Goal: Task Accomplishment & Management: Manage account settings

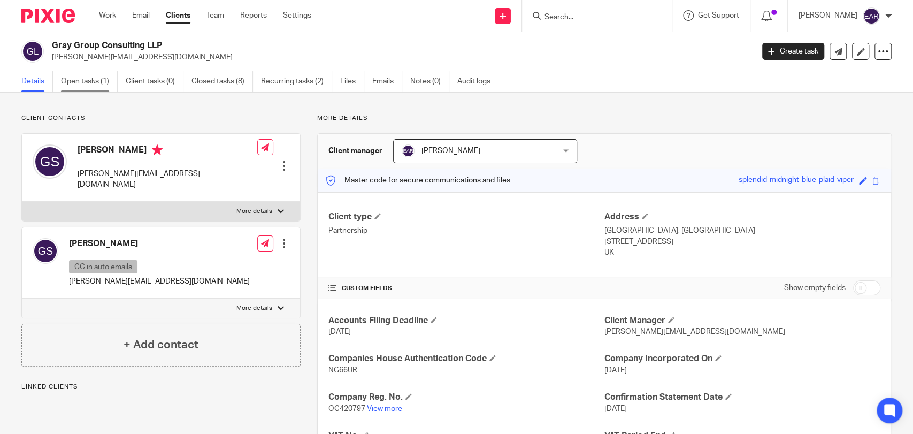
click at [74, 82] on link "Open tasks (1)" at bounding box center [89, 81] width 57 height 21
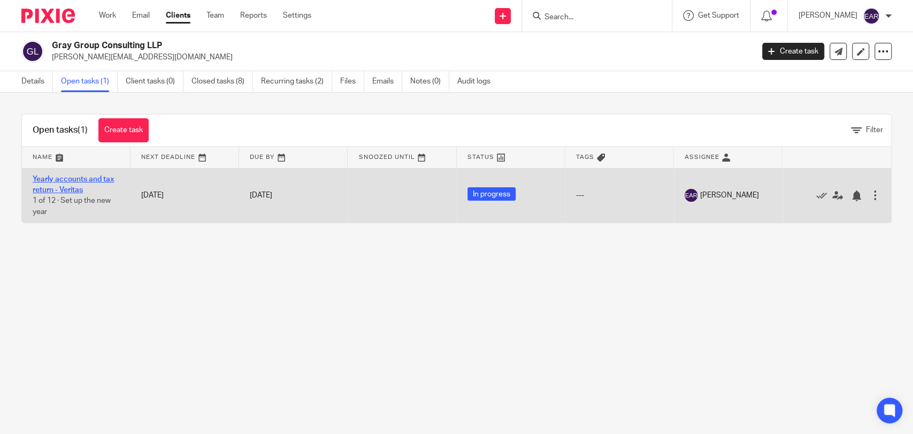
click at [65, 181] on link "Yearly accounts and tax return - Veritas" at bounding box center [73, 184] width 81 height 18
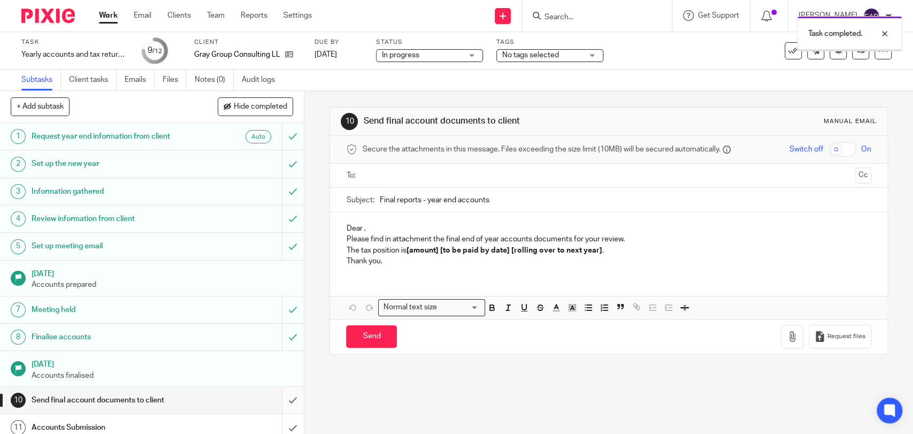
click at [280, 405] on input "submit" at bounding box center [152, 400] width 304 height 27
